Goal: Task Accomplishment & Management: Use online tool/utility

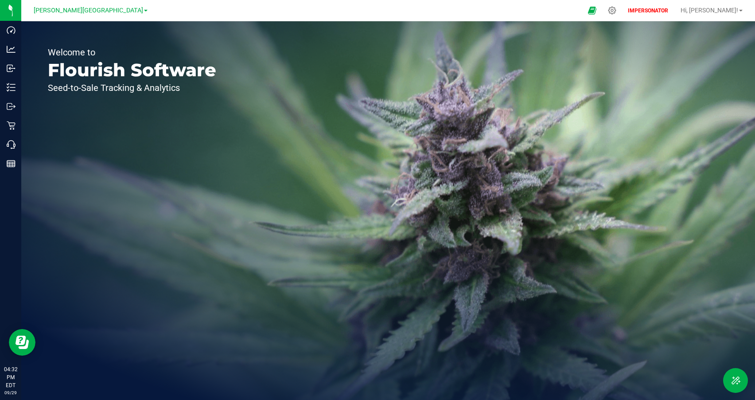
click at [144, 11] on span at bounding box center [146, 11] width 4 height 2
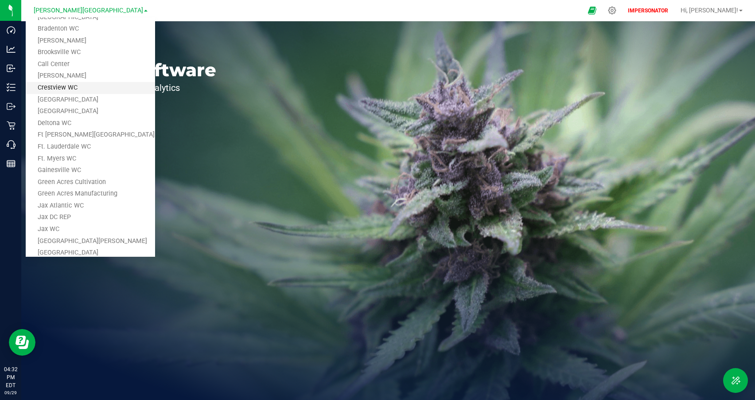
scroll to position [115, 0]
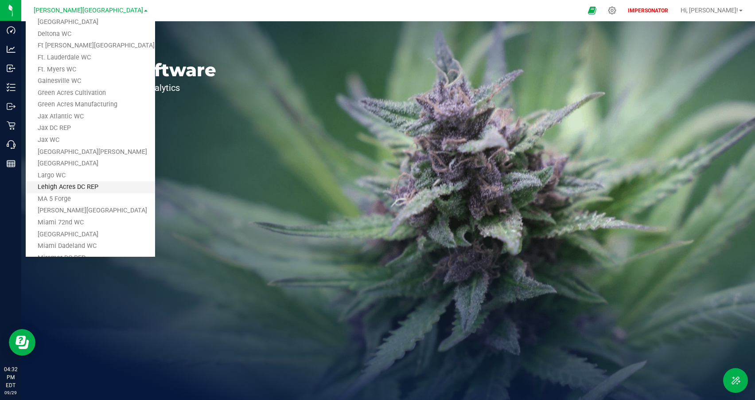
click at [90, 185] on link "Lehigh Acres DC REP" at bounding box center [90, 187] width 129 height 12
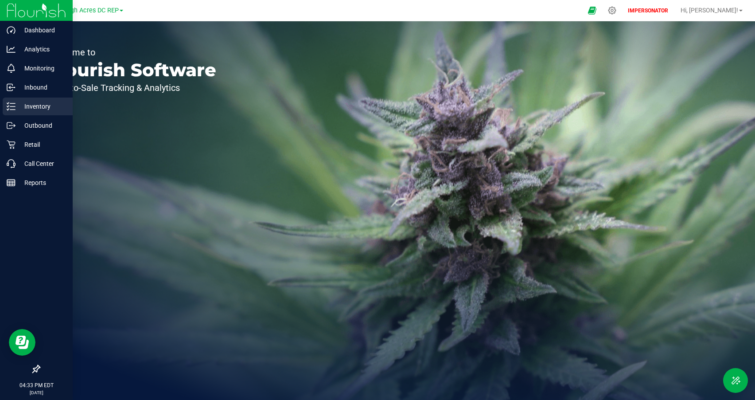
click at [18, 103] on p "Inventory" at bounding box center [42, 106] width 53 height 11
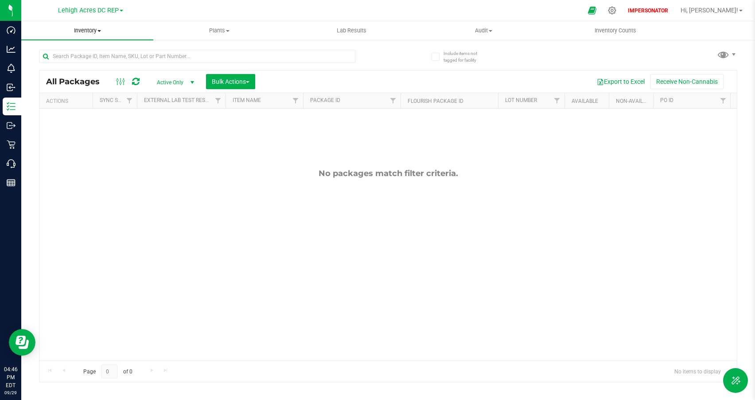
click at [99, 30] on span at bounding box center [100, 31] width 4 height 2
click at [75, 62] on span "All inventory" at bounding box center [51, 64] width 60 height 8
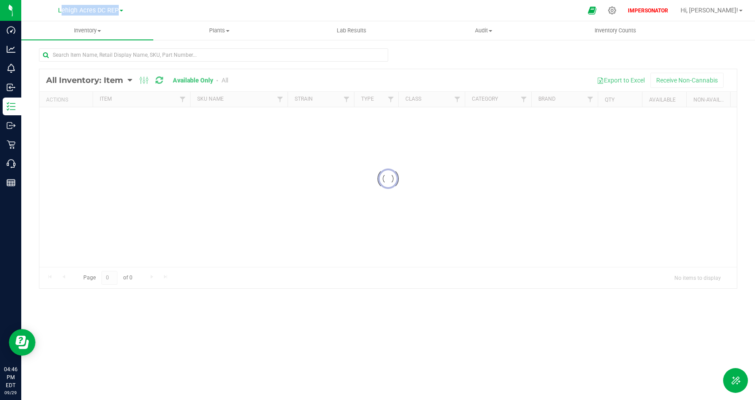
drag, startPoint x: 39, startPoint y: 12, endPoint x: 159, endPoint y: 11, distance: 120.2
click at [159, 11] on nav "Lehigh Acres DC REP IMPERSONATOR Hi, [PERSON_NAME]!" at bounding box center [388, 10] width 734 height 21
copy link "Lehigh Acres DC REP"
